Goal: Task Accomplishment & Management: Complete application form

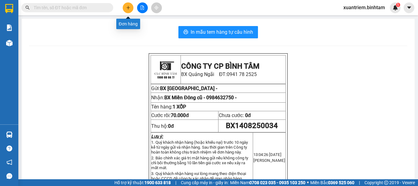
click at [131, 8] on button at bounding box center [128, 7] width 11 height 11
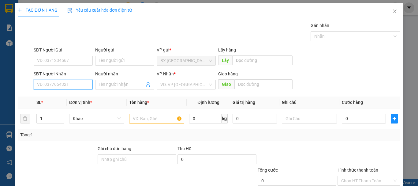
click at [48, 81] on input "SĐT Người Nhận" at bounding box center [63, 85] width 59 height 10
type input "0974962602"
click at [83, 80] on input "0974962602" at bounding box center [63, 85] width 59 height 10
click at [77, 94] on div "0974962602" at bounding box center [62, 96] width 51 height 7
type input "240.000"
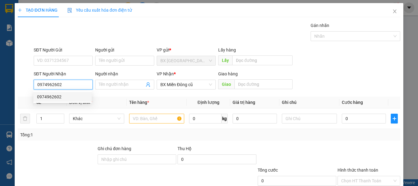
type input "240.000"
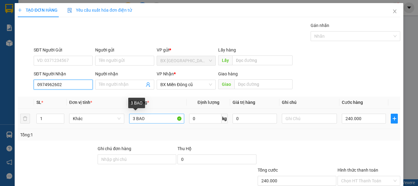
type input "0974962602"
click at [135, 119] on input "3 BAO" at bounding box center [156, 118] width 55 height 10
click at [144, 116] on input "3 BAO" at bounding box center [156, 118] width 55 height 10
type input "3"
type input "2 XỐP"
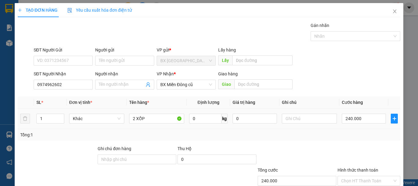
click at [371, 113] on div "240.000" at bounding box center [364, 118] width 44 height 12
click at [369, 119] on input "240.000" at bounding box center [364, 118] width 44 height 10
type input "2"
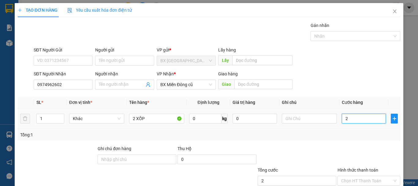
type input "25"
type input "250"
type input "2.500"
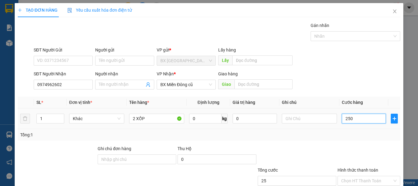
type input "2.500"
type input "25.000"
type input "250.000"
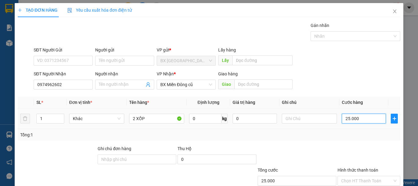
type input "250.000"
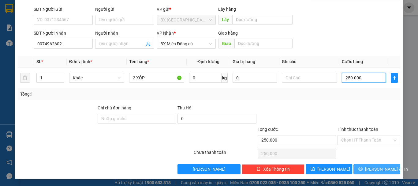
type input "250.000"
click at [362, 171] on span "printer" at bounding box center [360, 168] width 4 height 5
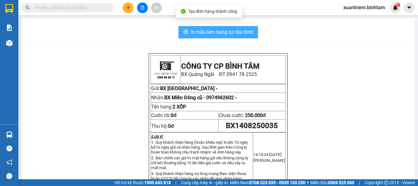
drag, startPoint x: 207, startPoint y: 37, endPoint x: 211, endPoint y: 36, distance: 4.1
click at [207, 37] on button "In mẫu tem hàng tự cấu hình" at bounding box center [218, 32] width 80 height 12
click at [218, 31] on span "In mẫu tem hàng tự cấu hình" at bounding box center [222, 32] width 62 height 8
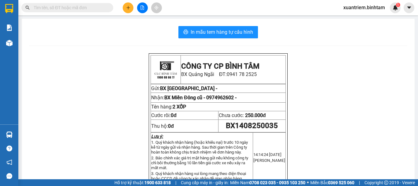
drag, startPoint x: 74, startPoint y: 74, endPoint x: 124, endPoint y: 12, distance: 79.6
click at [127, 9] on icon "plus" at bounding box center [128, 8] width 4 height 4
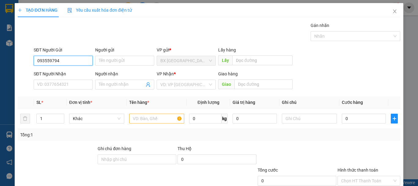
type input "0935597949"
click at [80, 62] on input "0935597949" at bounding box center [63, 61] width 59 height 10
click at [77, 72] on div "0935597949" at bounding box center [62, 72] width 51 height 7
type input "0905664495"
type input "thạch"
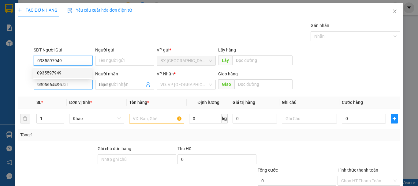
type input "50.000"
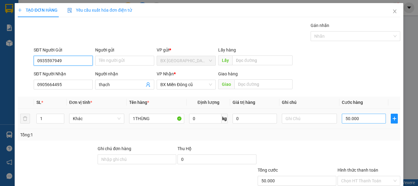
type input "0935597949"
click at [361, 118] on input "50.000" at bounding box center [364, 118] width 44 height 10
type input "7"
type input "70"
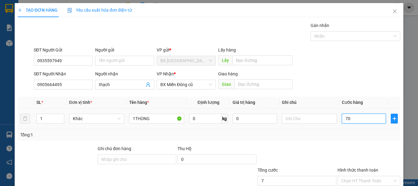
type input "70"
type input "700"
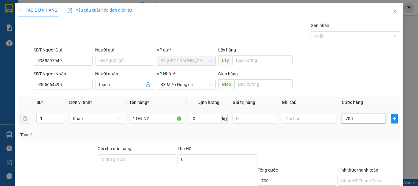
type input "7.000"
type input "70.000"
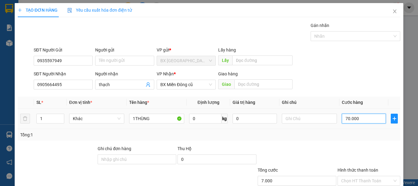
type input "70.000"
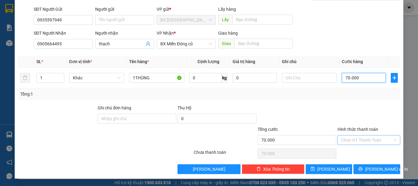
type input "70.000"
click at [366, 142] on input "Hình thức thanh toán" at bounding box center [366, 139] width 51 height 9
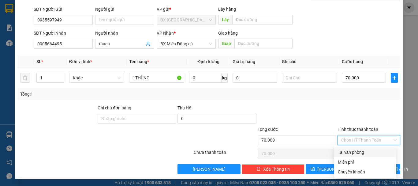
click at [361, 154] on div "Tại văn phòng" at bounding box center [365, 152] width 55 height 7
type input "0"
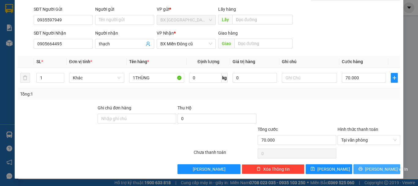
click at [359, 170] on button "[PERSON_NAME] và In" at bounding box center [376, 169] width 47 height 10
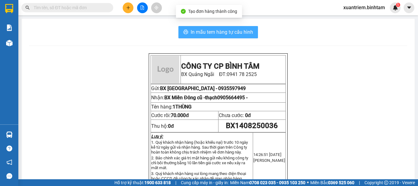
click at [204, 31] on span "In mẫu tem hàng tự cấu hình" at bounding box center [222, 32] width 62 height 8
